Goal: Task Accomplishment & Management: Manage account settings

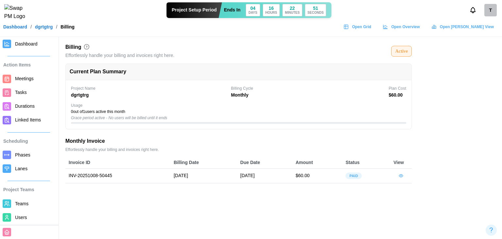
click at [371, 29] on span "Open Grid" at bounding box center [361, 26] width 19 height 9
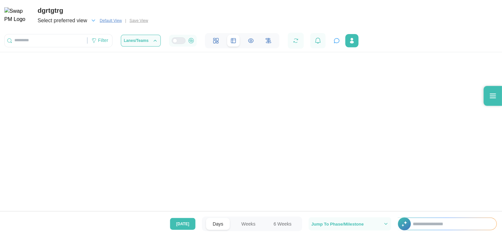
scroll to position [0, 145]
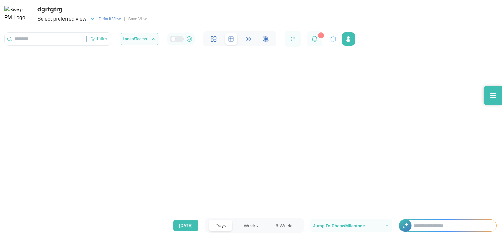
scroll to position [0, 148]
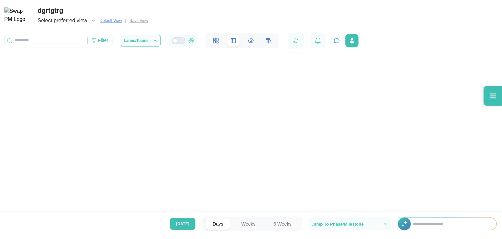
scroll to position [0, 145]
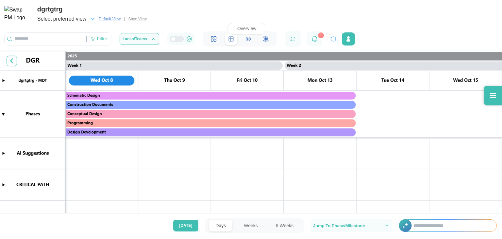
click at [246, 40] on icon at bounding box center [248, 39] width 5 height 4
click at [137, 17] on div "Select preferred view Default View | Save View" at bounding box center [93, 18] width 112 height 9
click at [137, 21] on div "Select preferred view Default View | Save View" at bounding box center [93, 18] width 112 height 9
click at [137, 20] on div "Select preferred view Default View | Save View" at bounding box center [93, 18] width 112 height 9
click at [91, 20] on icon "button" at bounding box center [93, 19] width 6 height 6
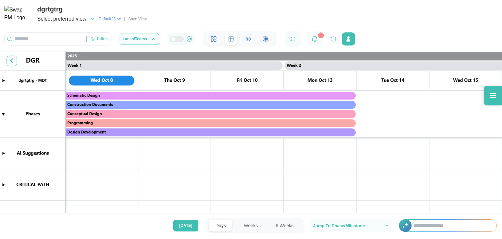
click at [108, 19] on span "Default View" at bounding box center [110, 19] width 22 height 7
click at [69, 22] on span "Select preferred view" at bounding box center [61, 18] width 49 height 9
click at [75, 38] on div "No preferred views" at bounding box center [62, 35] width 46 height 12
click at [137, 18] on div "Select preferred view Default View | Save View" at bounding box center [93, 18] width 112 height 9
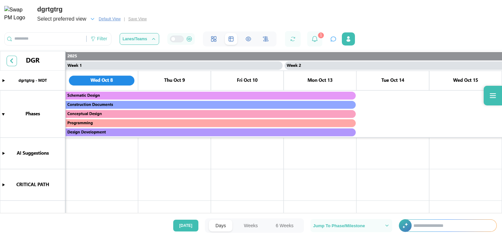
click at [137, 18] on div "Select preferred view Default View | Save View" at bounding box center [93, 18] width 112 height 9
click at [206, 21] on div "dgrtgtrg Select preferred view Default View | Save View Filter Lanes/Teams 1" at bounding box center [251, 23] width 502 height 47
click at [79, 16] on span "Select preferred view" at bounding box center [61, 18] width 49 height 9
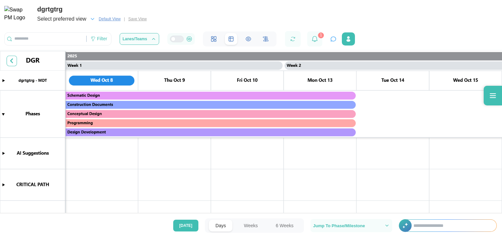
click at [171, 14] on div "dgrtgtrg Select preferred view Default View | Save View Filter Lanes/Teams 1" at bounding box center [251, 23] width 502 height 47
click at [101, 37] on div "Filter" at bounding box center [102, 38] width 10 height 7
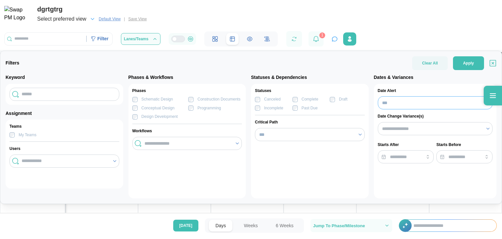
click at [386, 101] on input "***" at bounding box center [435, 102] width 115 height 13
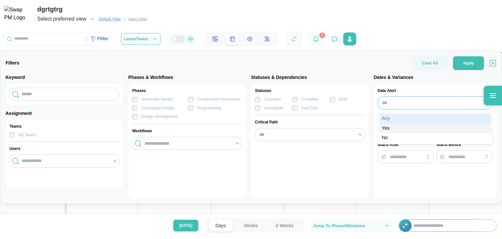
type input "***"
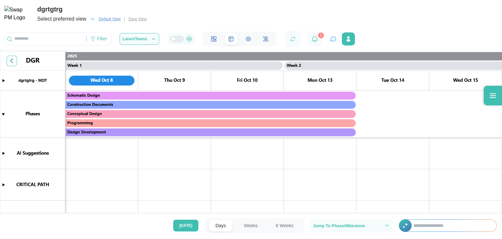
click at [103, 17] on span "Default View" at bounding box center [110, 19] width 22 height 7
click at [91, 19] on icon "button" at bounding box center [93, 19] width 6 height 6
click at [54, 30] on div "No preferred views" at bounding box center [62, 35] width 46 height 12
click at [135, 20] on div "Select preferred view Default View | Save View" at bounding box center [93, 18] width 112 height 9
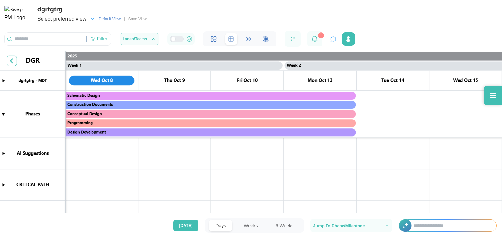
click at [135, 20] on div "Select preferred view Default View | Save View" at bounding box center [93, 18] width 112 height 9
click at [106, 42] on div "Filter" at bounding box center [102, 38] width 10 height 7
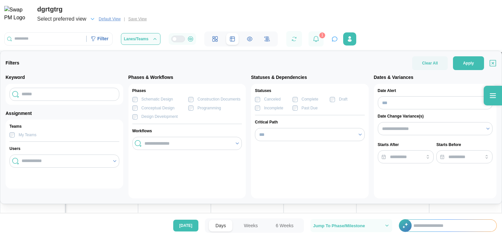
click at [134, 119] on div "Design Development" at bounding box center [154, 116] width 45 height 6
click at [72, 95] on input "text" at bounding box center [64, 94] width 110 height 13
type input "*******"
click at [38, 134] on div "My Teams" at bounding box center [36, 134] width 54 height 5
click at [403, 102] on input "***" at bounding box center [435, 102] width 115 height 13
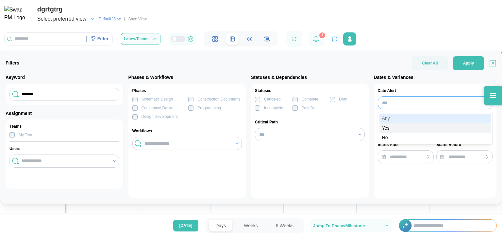
type input "***"
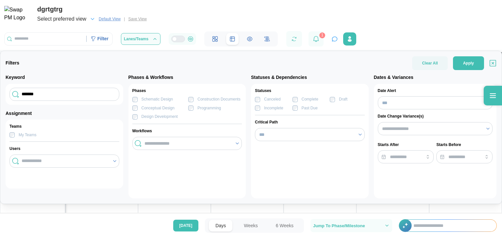
click at [458, 70] on form "Filters Clear All Apply Keyword ******* Assignment Teams My Teams Users Phases …" at bounding box center [251, 127] width 491 height 142
click at [463, 66] on span "Apply" at bounding box center [468, 63] width 11 height 13
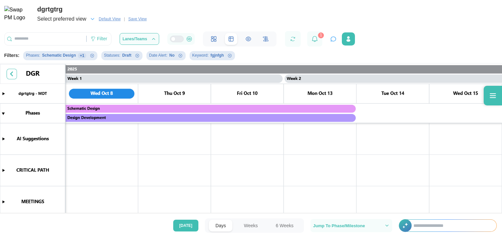
click at [135, 19] on span "Save View" at bounding box center [137, 19] width 18 height 7
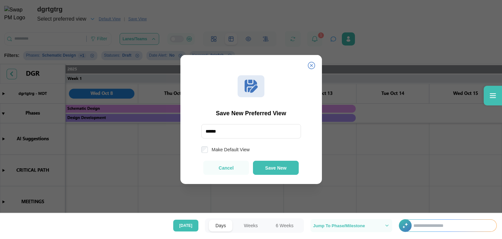
type input "******"
click at [260, 165] on button "Save New" at bounding box center [276, 167] width 46 height 14
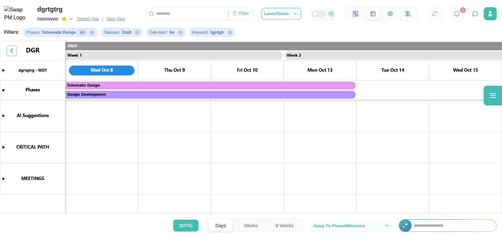
click at [69, 20] on icon "button" at bounding box center [71, 19] width 6 height 6
click at [71, 38] on icon "button" at bounding box center [69, 38] width 5 height 5
click at [76, 41] on div "newwww" at bounding box center [65, 38] width 53 height 10
click at [73, 21] on icon "button" at bounding box center [71, 19] width 6 height 6
click at [77, 36] on icon "button" at bounding box center [77, 37] width 5 height 5
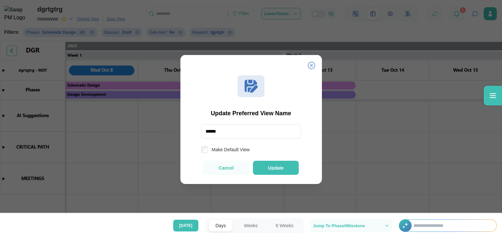
click at [223, 149] on label "Make Default View" at bounding box center [229, 149] width 42 height 7
click at [270, 164] on button "Update" at bounding box center [276, 167] width 46 height 14
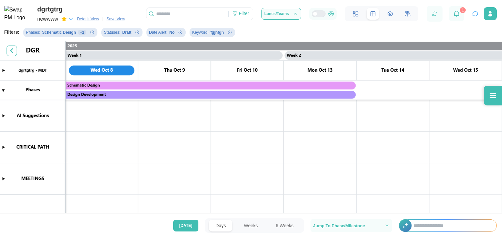
click at [118, 18] on span "Save View" at bounding box center [116, 19] width 18 height 7
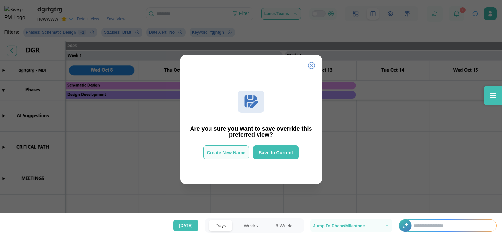
click at [233, 153] on span "Create New Name" at bounding box center [226, 152] width 39 height 5
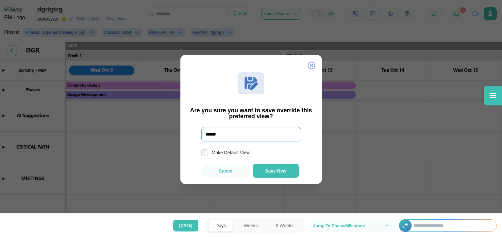
click at [234, 134] on input "******" at bounding box center [251, 134] width 100 height 14
type input "**********"
click at [269, 178] on div "**********" at bounding box center [250, 126] width 141 height 114
click at [269, 174] on button "Save New" at bounding box center [276, 170] width 46 height 14
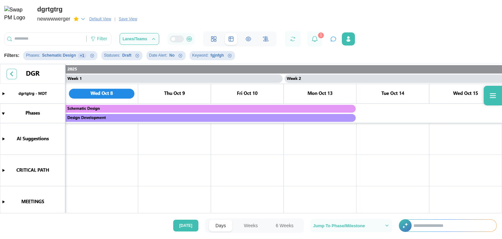
click at [82, 20] on icon "button" at bounding box center [83, 19] width 6 height 6
click at [79, 35] on icon "button" at bounding box center [79, 37] width 5 height 5
click at [78, 53] on icon "button" at bounding box center [79, 51] width 5 height 5
click at [84, 37] on div "button" at bounding box center [87, 37] width 21 height 5
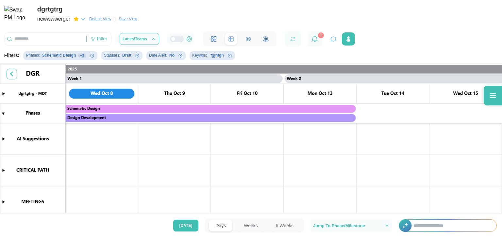
click at [82, 17] on icon "button" at bounding box center [83, 19] width 6 height 6
click at [86, 39] on icon "button" at bounding box center [87, 37] width 5 height 5
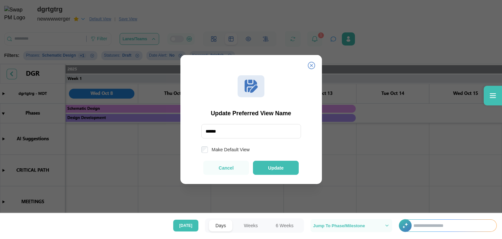
click at [314, 65] on icon at bounding box center [310, 65] width 7 height 7
